Goal: Find contact information: Find contact information

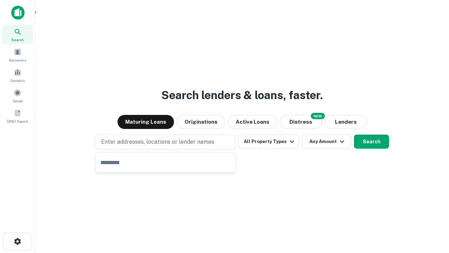
type input "**********"
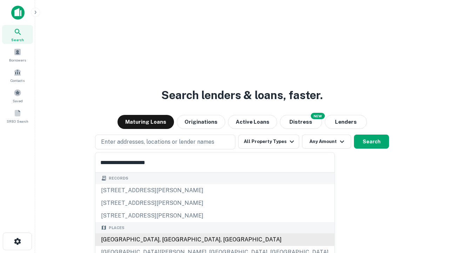
click at [168, 239] on div "Santa Monica, CA, USA" at bounding box center [214, 239] width 239 height 13
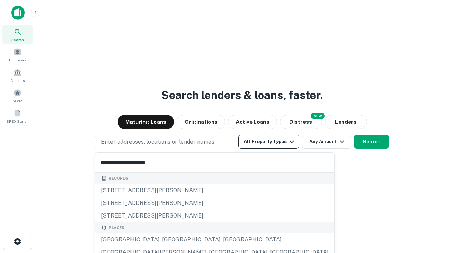
click at [269, 141] on button "All Property Types" at bounding box center [268, 141] width 61 height 14
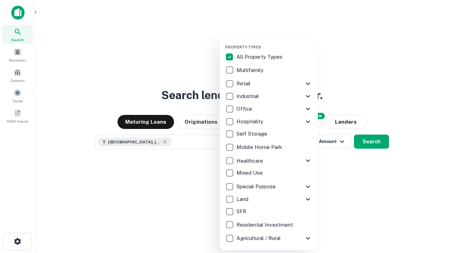
click at [274, 42] on button "button" at bounding box center [274, 42] width 98 height 0
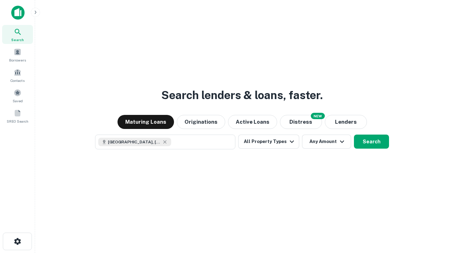
scroll to position [11, 0]
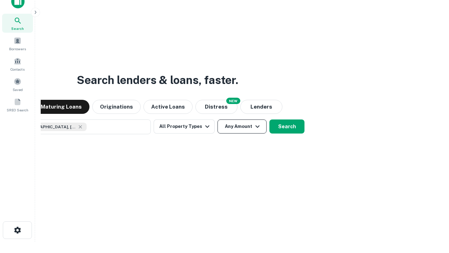
click at [218, 119] on button "Any Amount" at bounding box center [242, 126] width 49 height 14
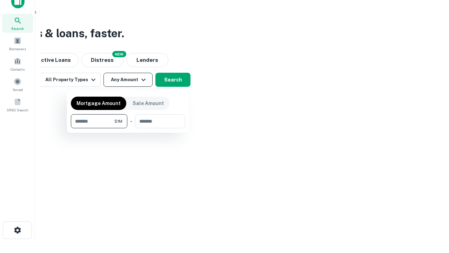
type input "*******"
click at [128, 128] on button "button" at bounding box center [128, 128] width 114 height 0
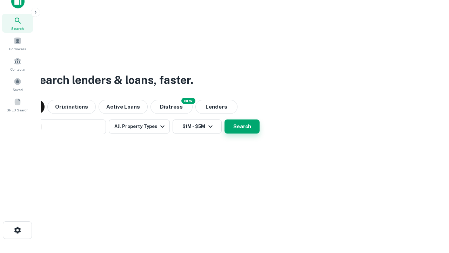
click at [225, 119] on button "Search" at bounding box center [242, 126] width 35 height 14
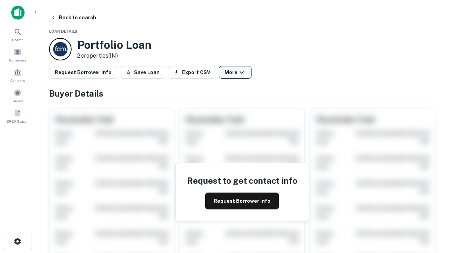
click at [235, 72] on button "More" at bounding box center [235, 72] width 33 height 13
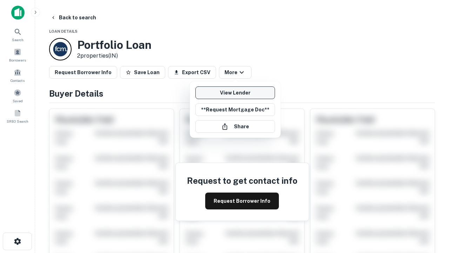
click at [235, 93] on link "View Lender" at bounding box center [235, 92] width 80 height 13
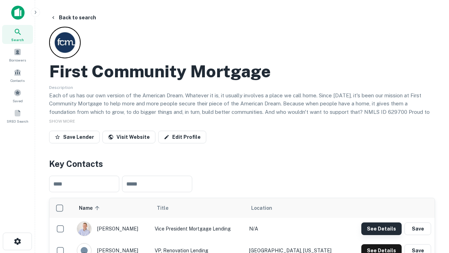
click at [381, 228] on button "See Details" at bounding box center [381, 228] width 40 height 13
click at [17, 241] on icon "button" at bounding box center [17, 241] width 8 height 8
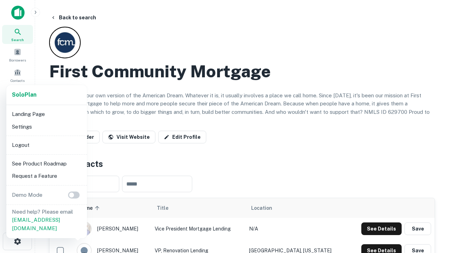
click at [46, 145] on li "Logout" at bounding box center [46, 145] width 75 height 13
